Goal: Book appointment/travel/reservation

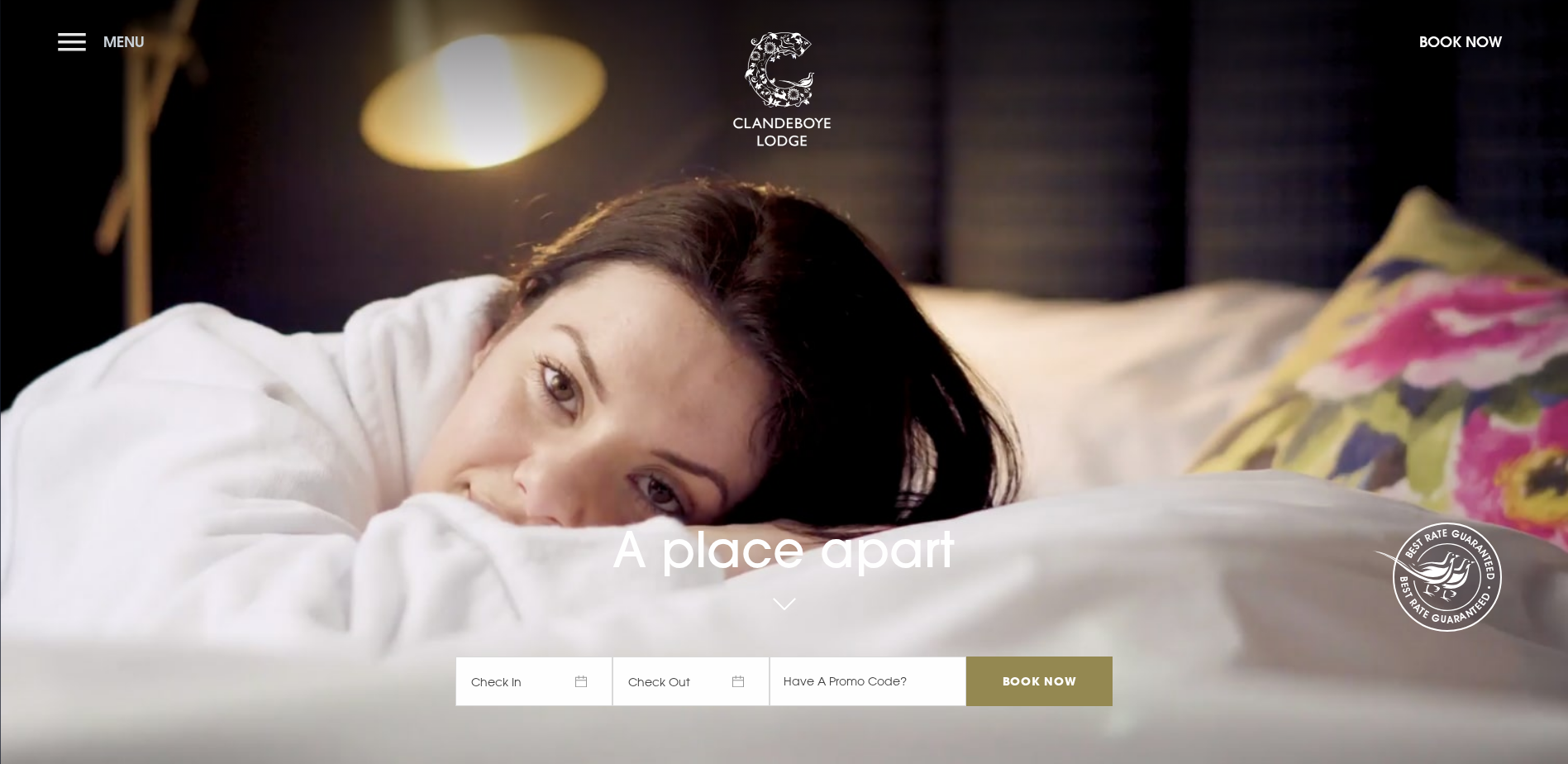
click at [76, 39] on button "Menu" at bounding box center [106, 41] width 95 height 36
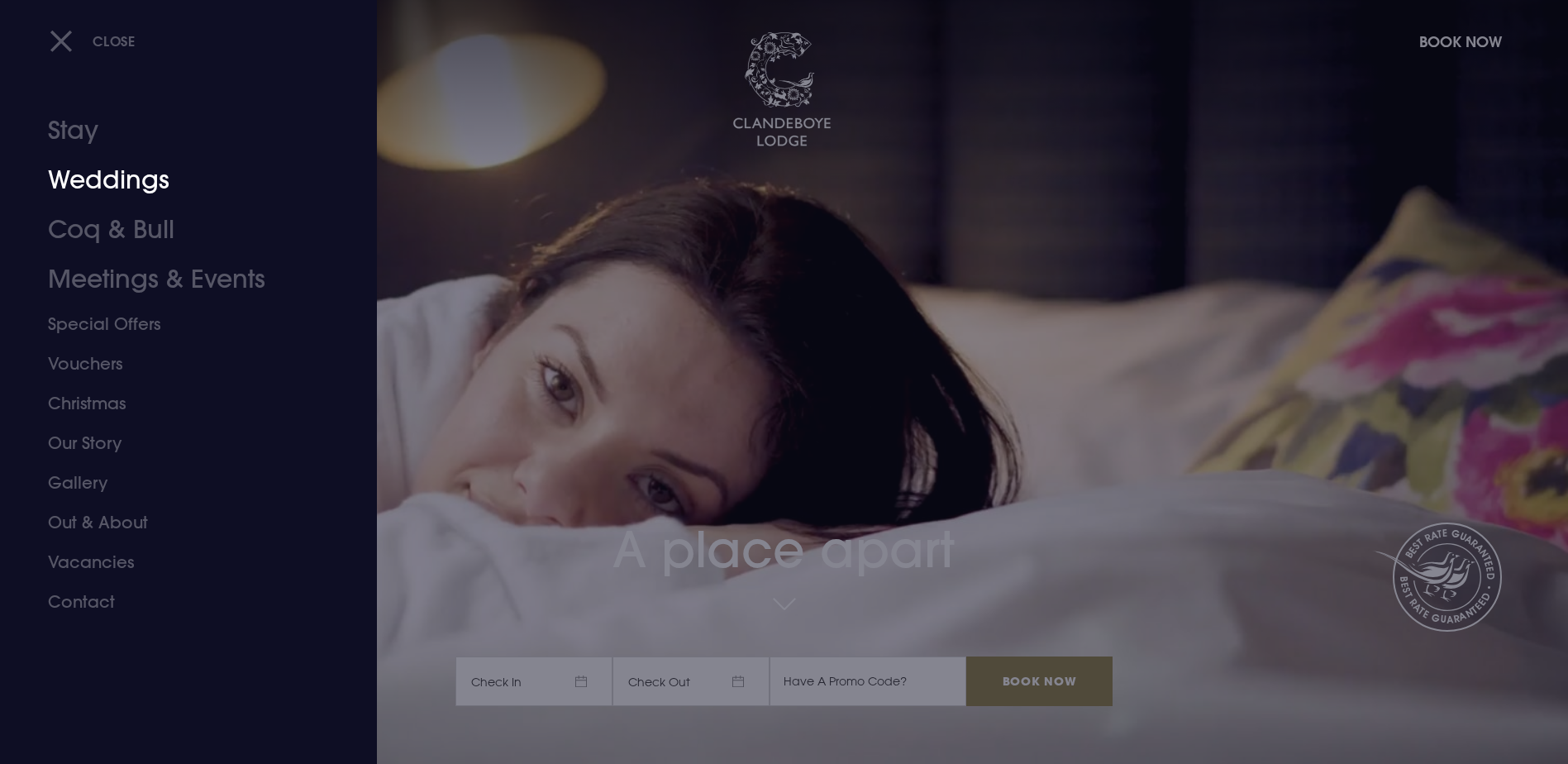
click at [127, 186] on link "Weddings" at bounding box center [178, 180] width 261 height 49
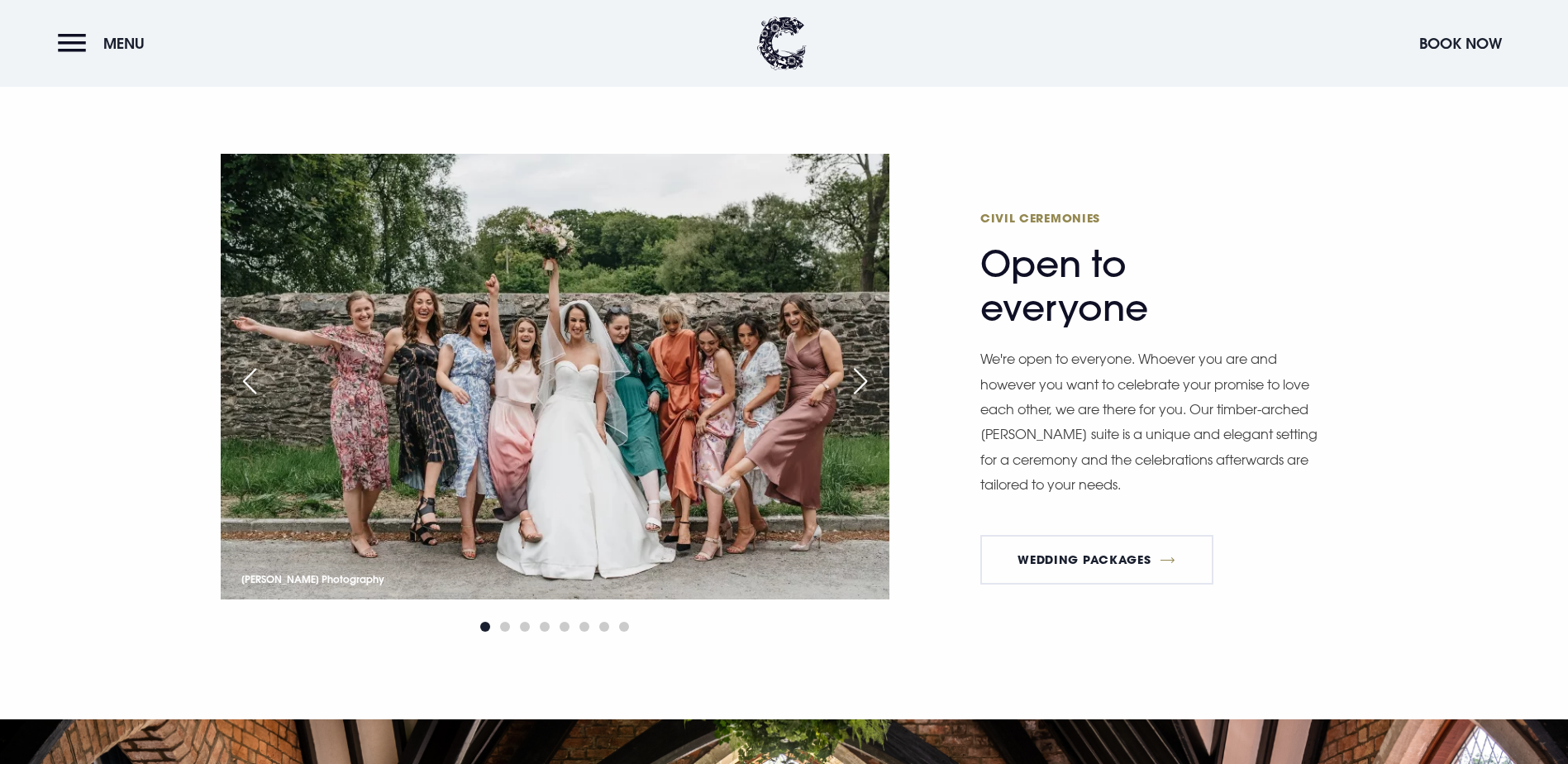
scroll to position [2398, 0]
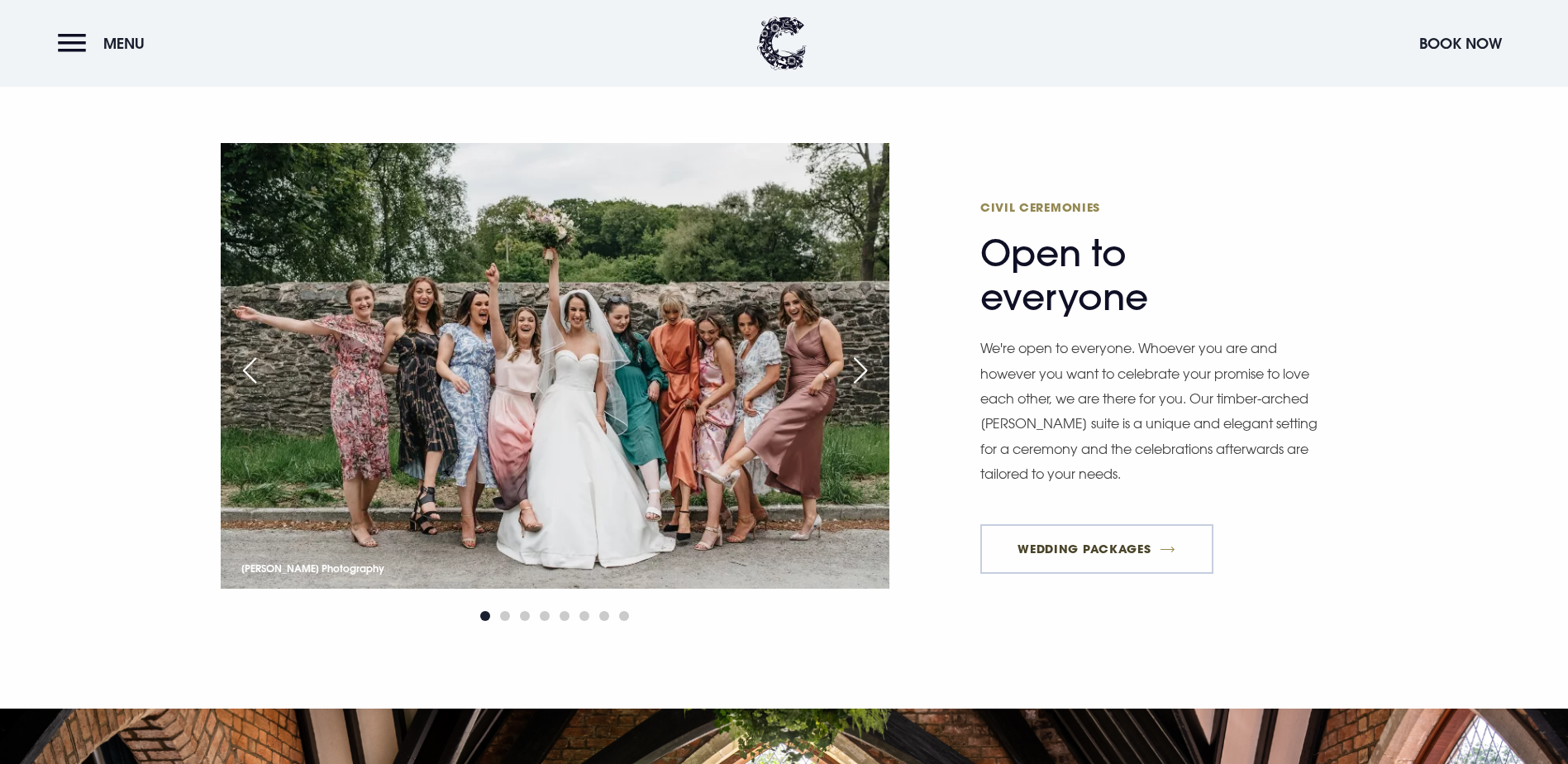
click at [1097, 525] on link "Wedding Packages" at bounding box center [1097, 549] width 233 height 49
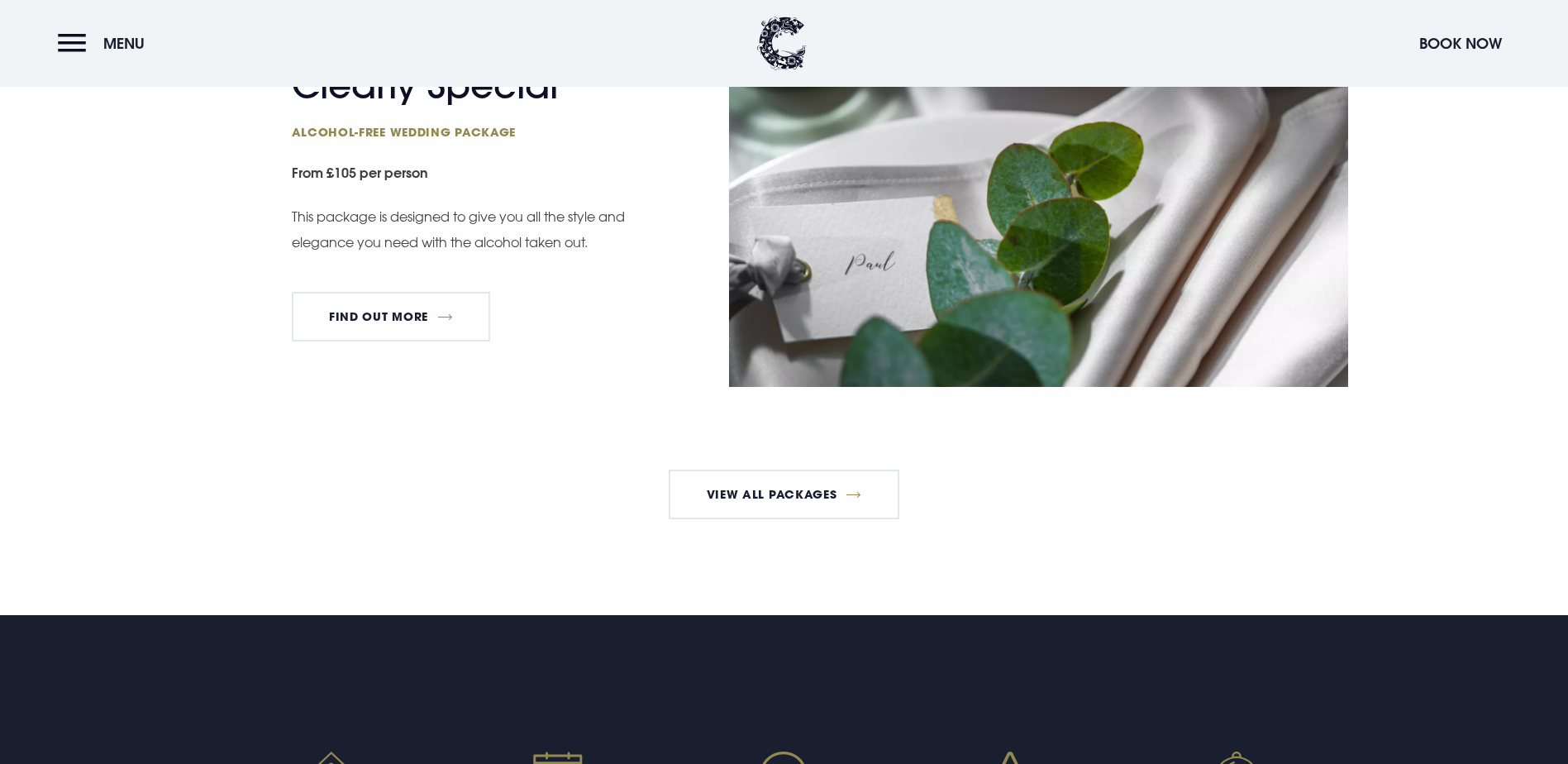
scroll to position [3142, 0]
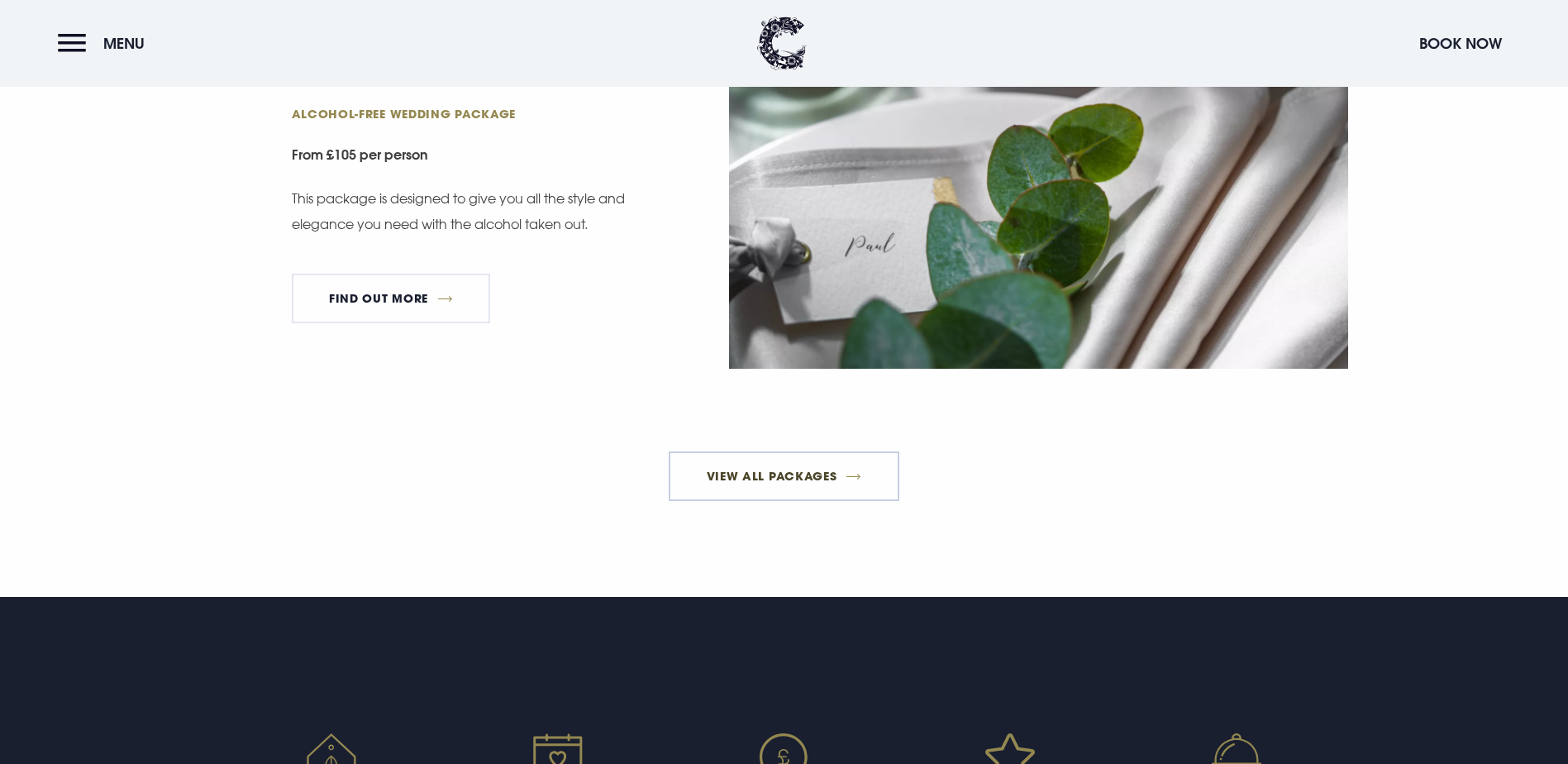
click at [805, 501] on link "View All Packages" at bounding box center [784, 476] width 230 height 49
